Goal: Obtain resource: Obtain resource

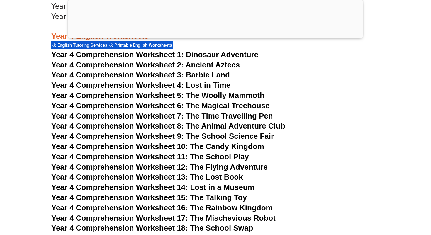
scroll to position [2414, 0]
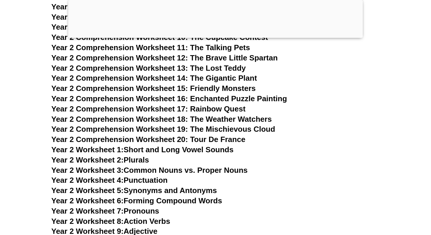
scroll to position [1450, 0]
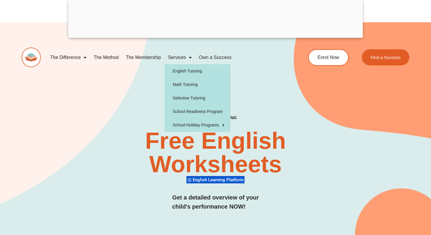
click at [184, 60] on link "Services" at bounding box center [179, 57] width 31 height 13
click at [192, 88] on link "Math Tutoring" at bounding box center [197, 84] width 66 height 13
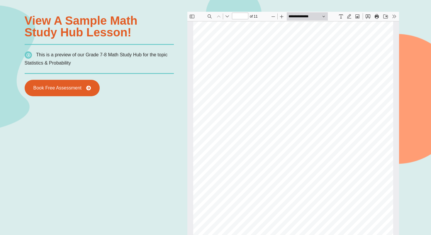
scroll to position [439, 0]
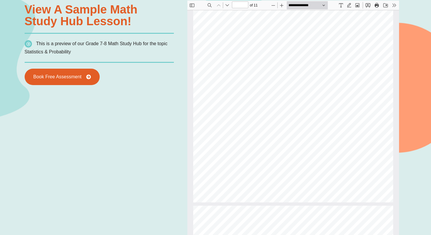
type input "*"
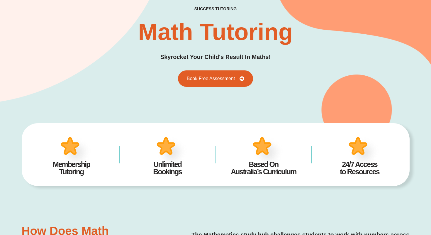
scroll to position [0, 0]
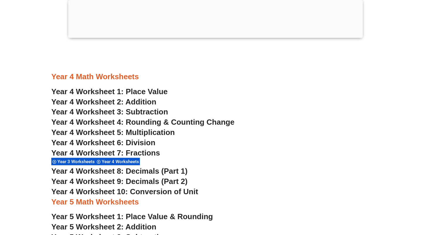
scroll to position [1060, 0]
